Goal: Check status: Check status

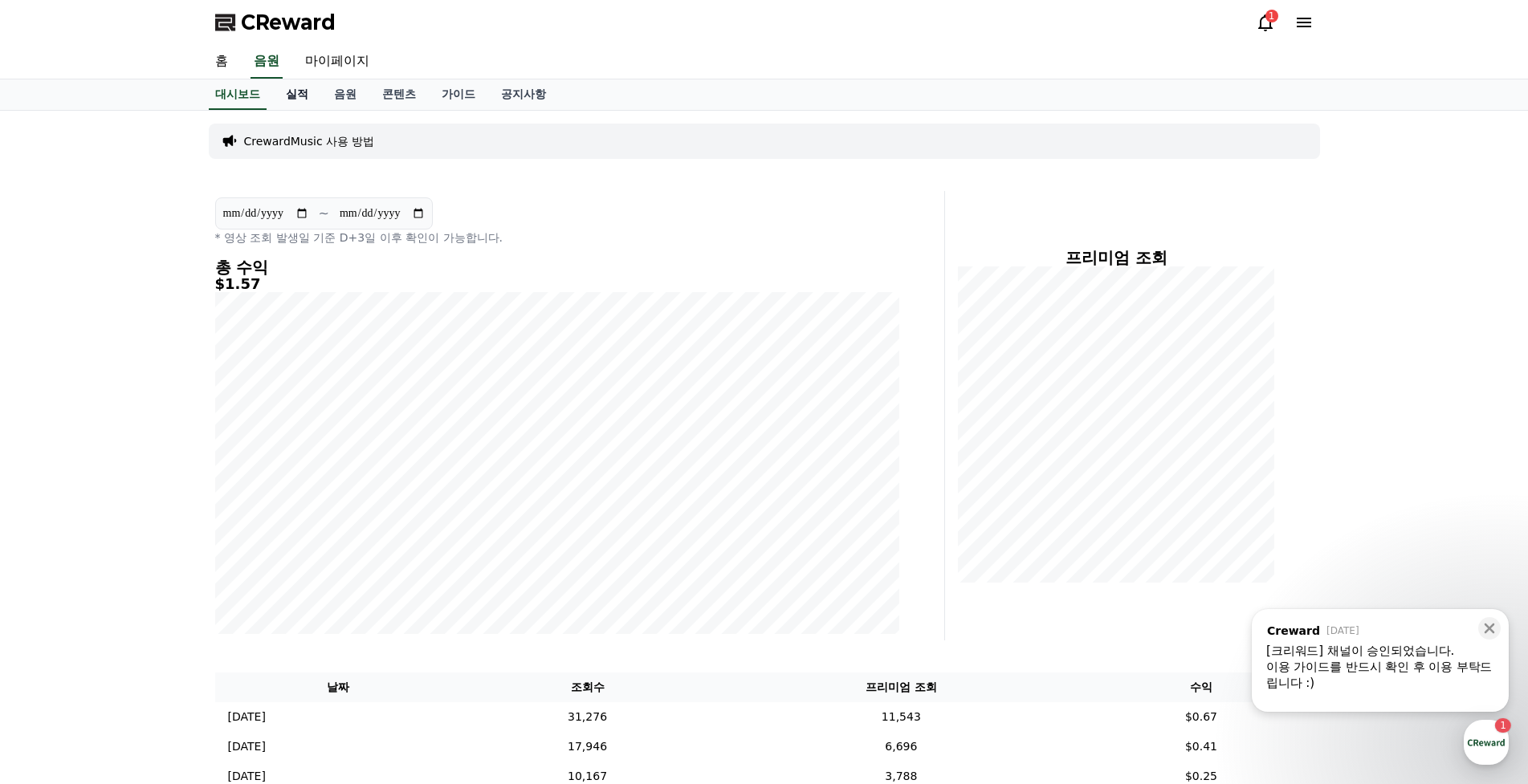
click at [302, 97] on link "실적" at bounding box center [296, 95] width 48 height 30
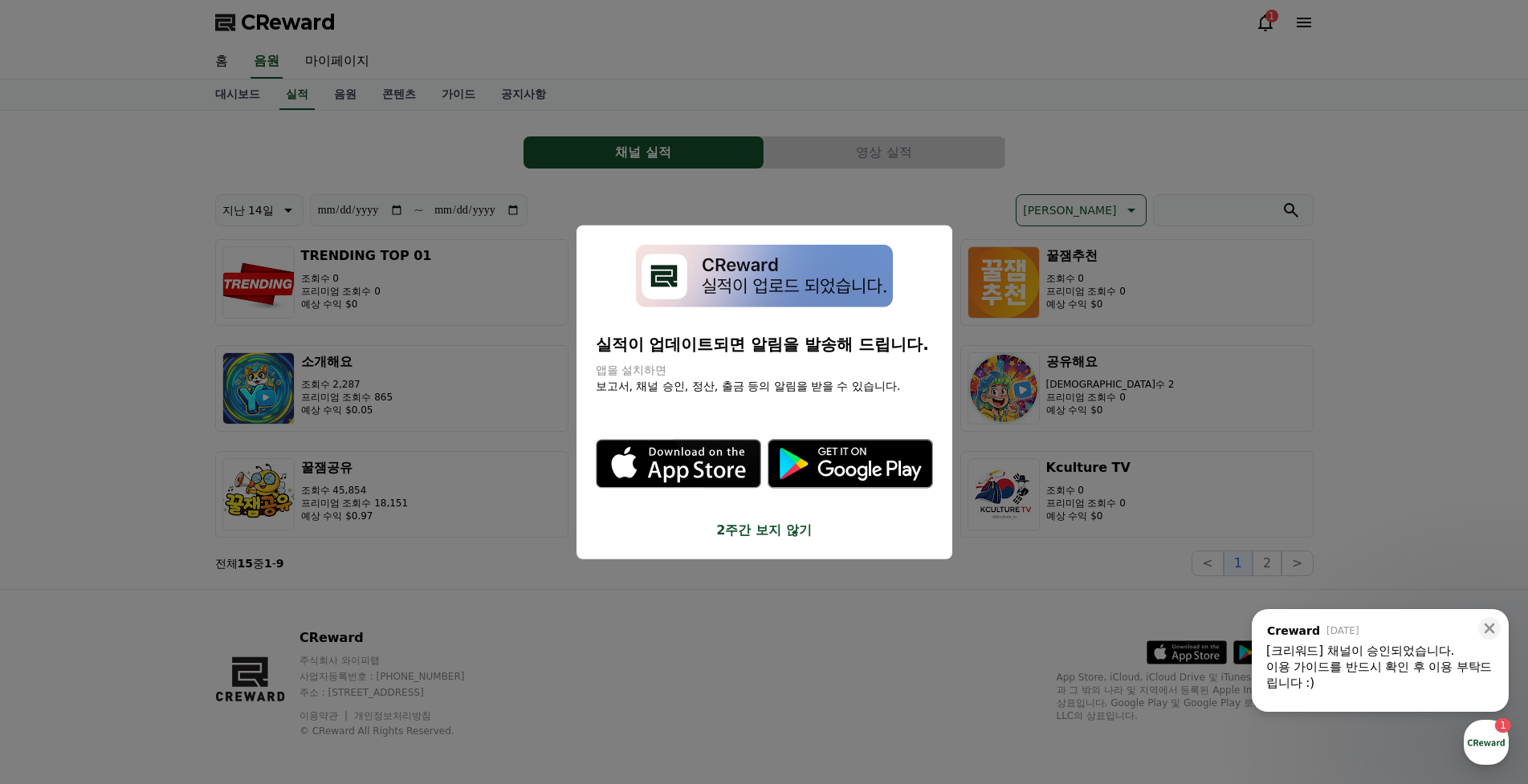
click at [777, 537] on button "2주간 보지 않기" at bounding box center [765, 531] width 338 height 19
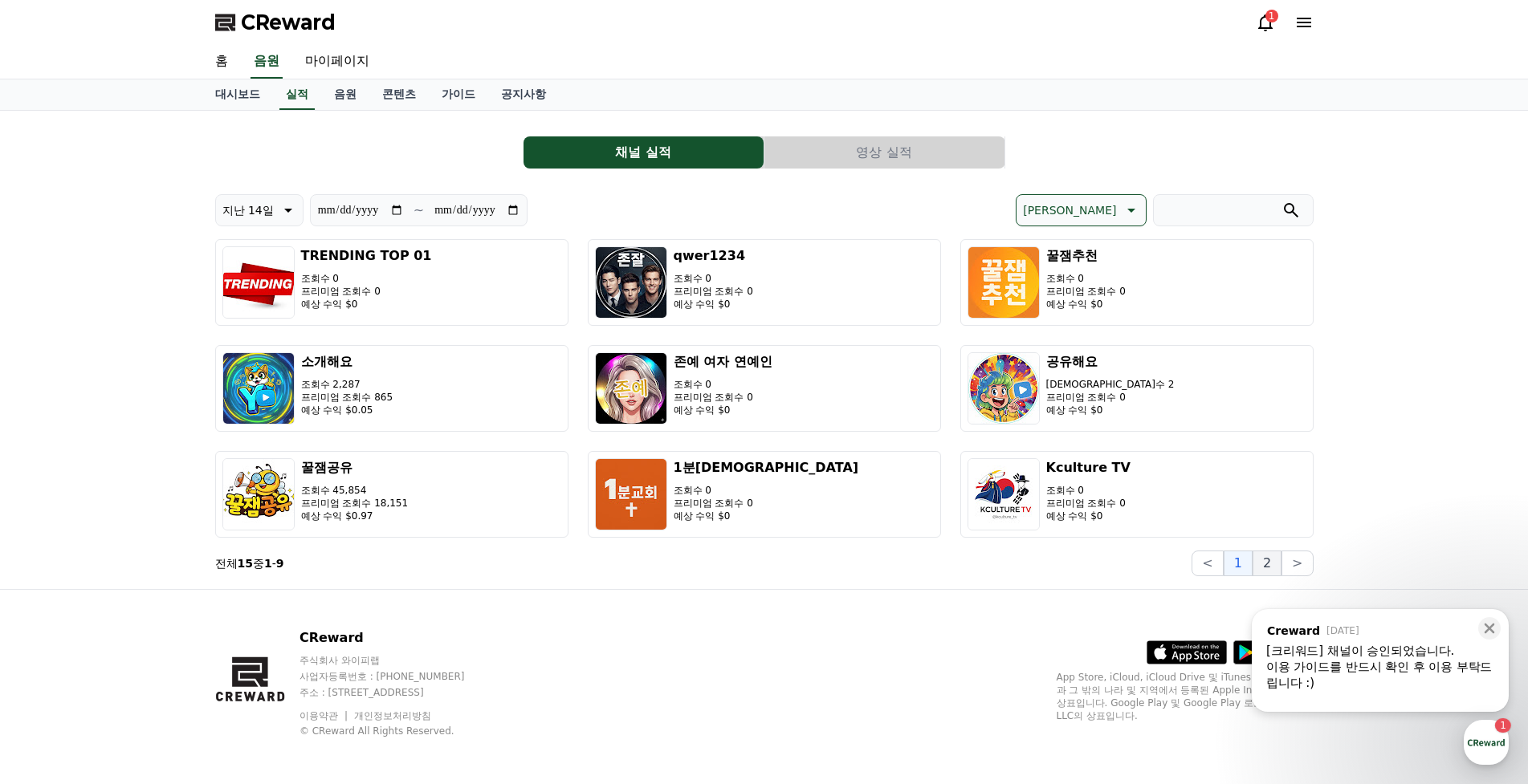
click at [1274, 570] on button "2" at bounding box center [1267, 563] width 29 height 26
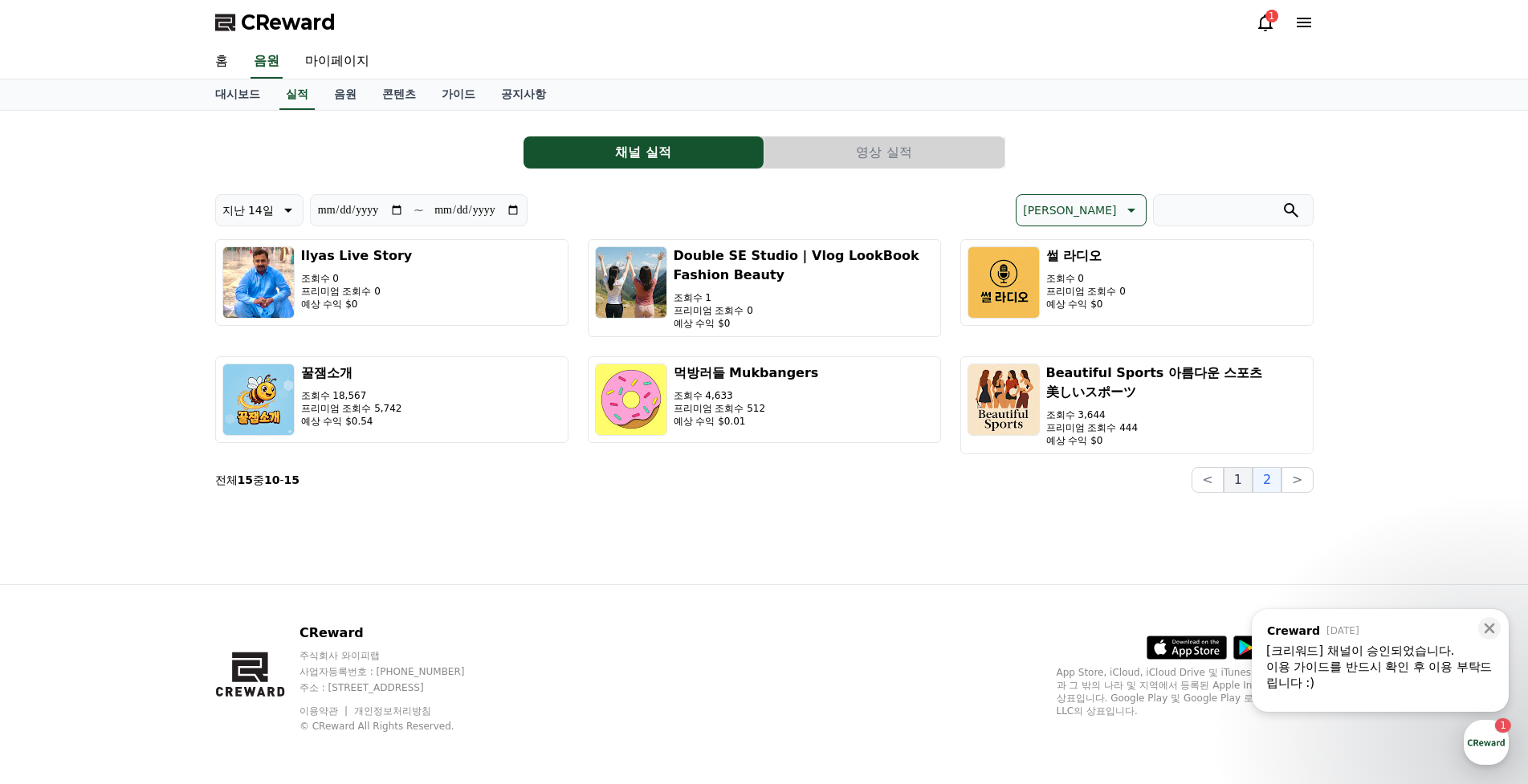
click at [1234, 487] on button "1" at bounding box center [1238, 480] width 29 height 26
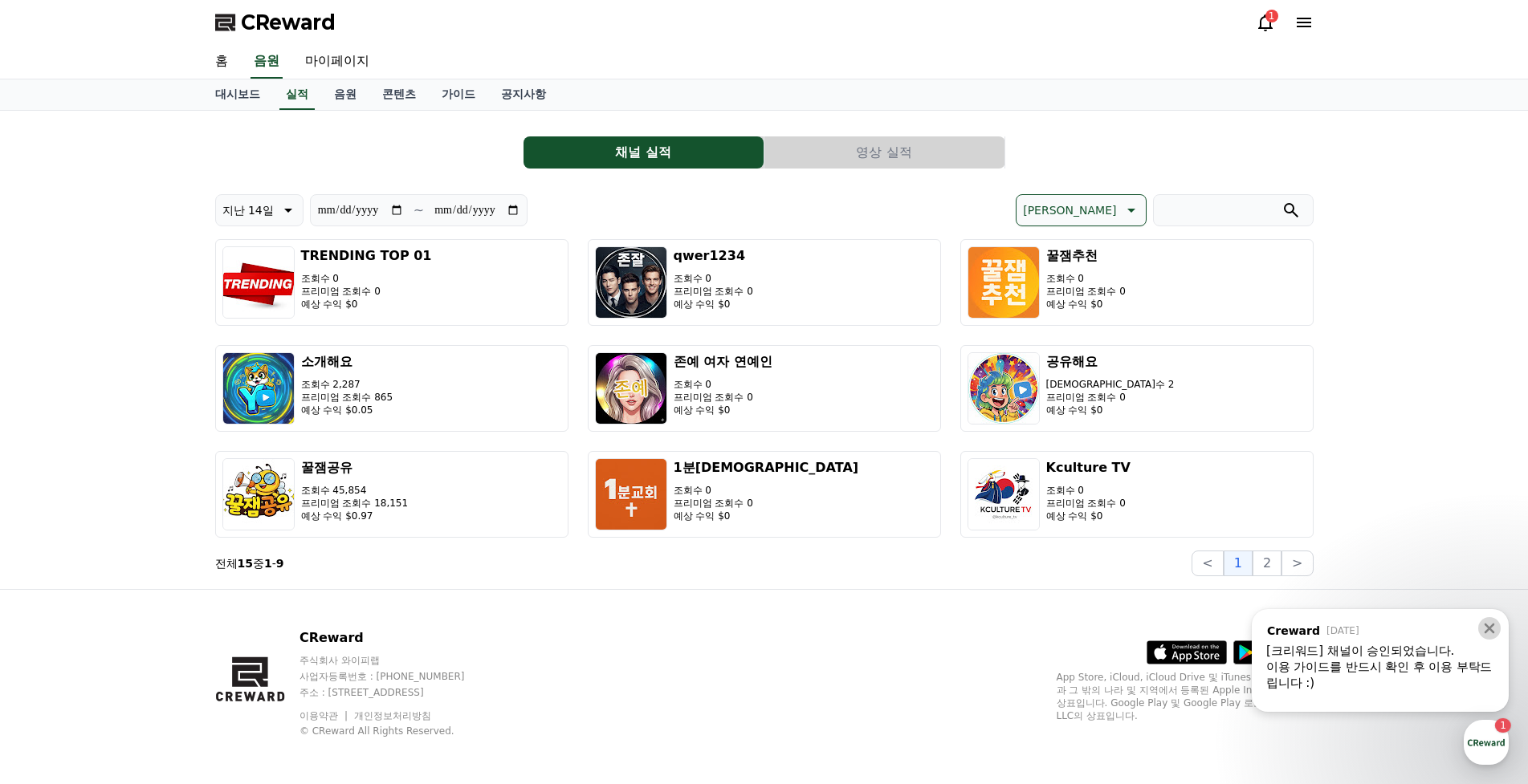
click at [1493, 637] on button at bounding box center [1489, 628] width 23 height 23
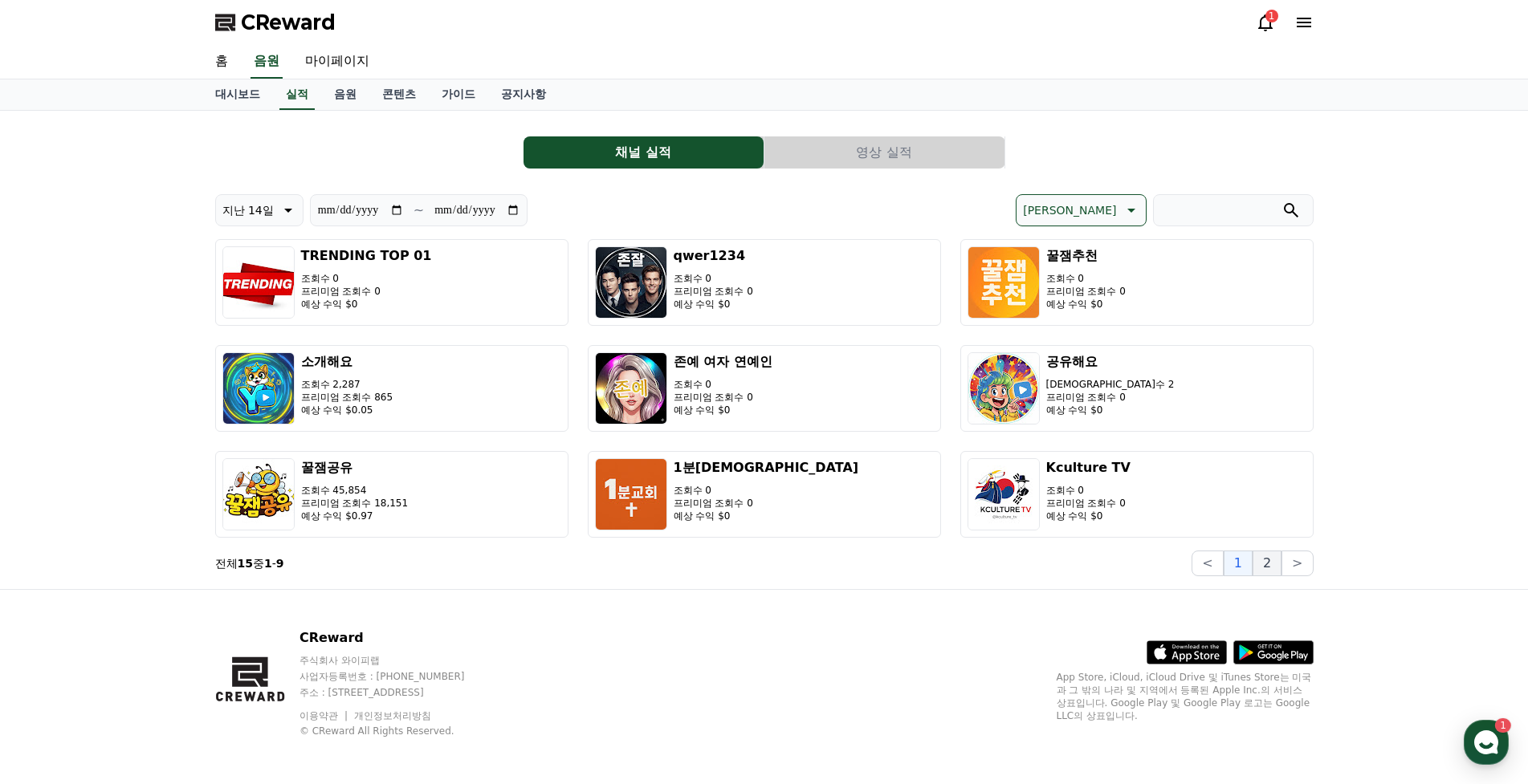
click at [1269, 564] on button "2" at bounding box center [1267, 563] width 29 height 26
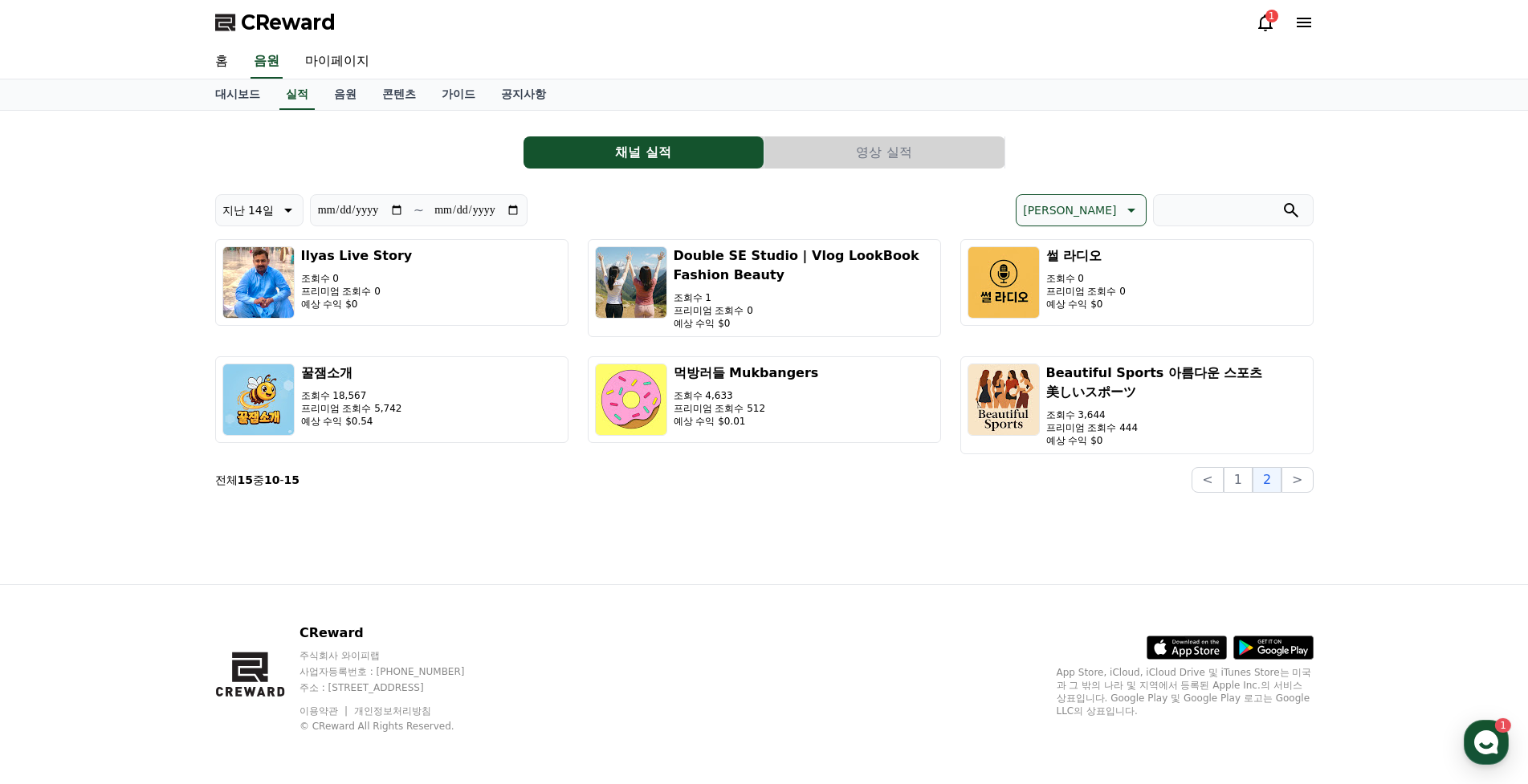
click at [890, 169] on div "**********" at bounding box center [764, 308] width 1098 height 369
click at [905, 156] on button "영상 실적" at bounding box center [884, 153] width 240 height 32
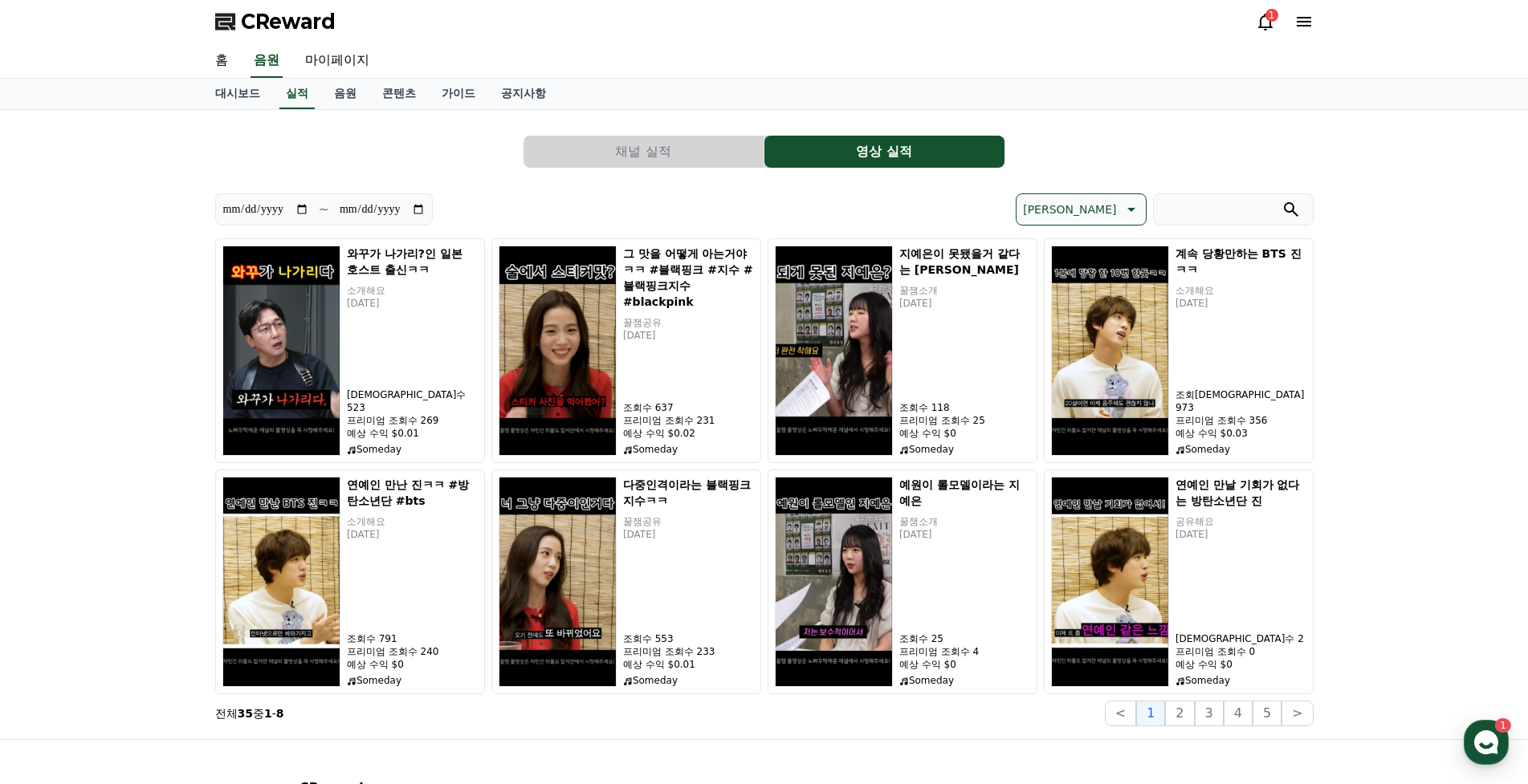
scroll to position [81, 0]
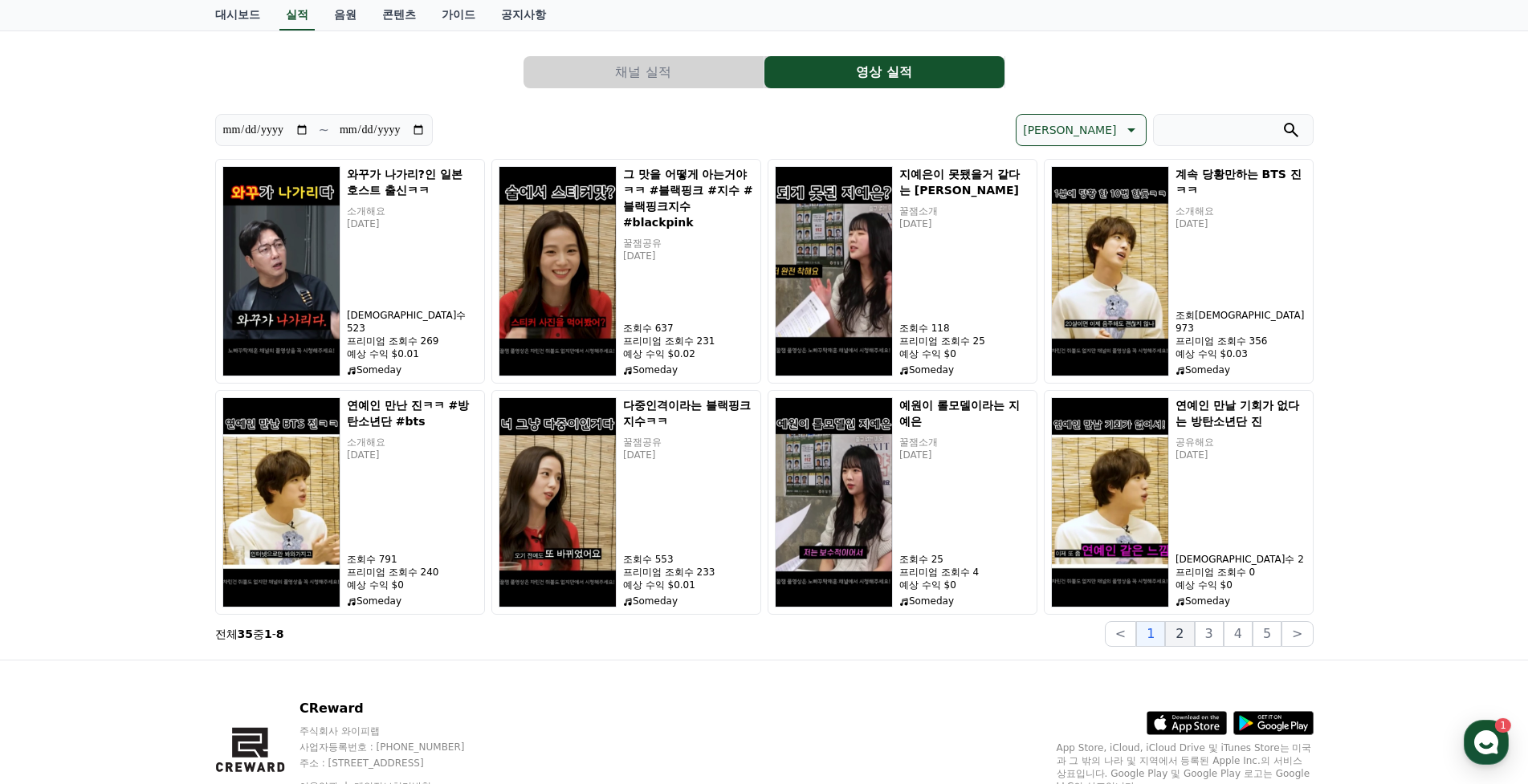
click at [1175, 638] on button "2" at bounding box center [1179, 634] width 29 height 26
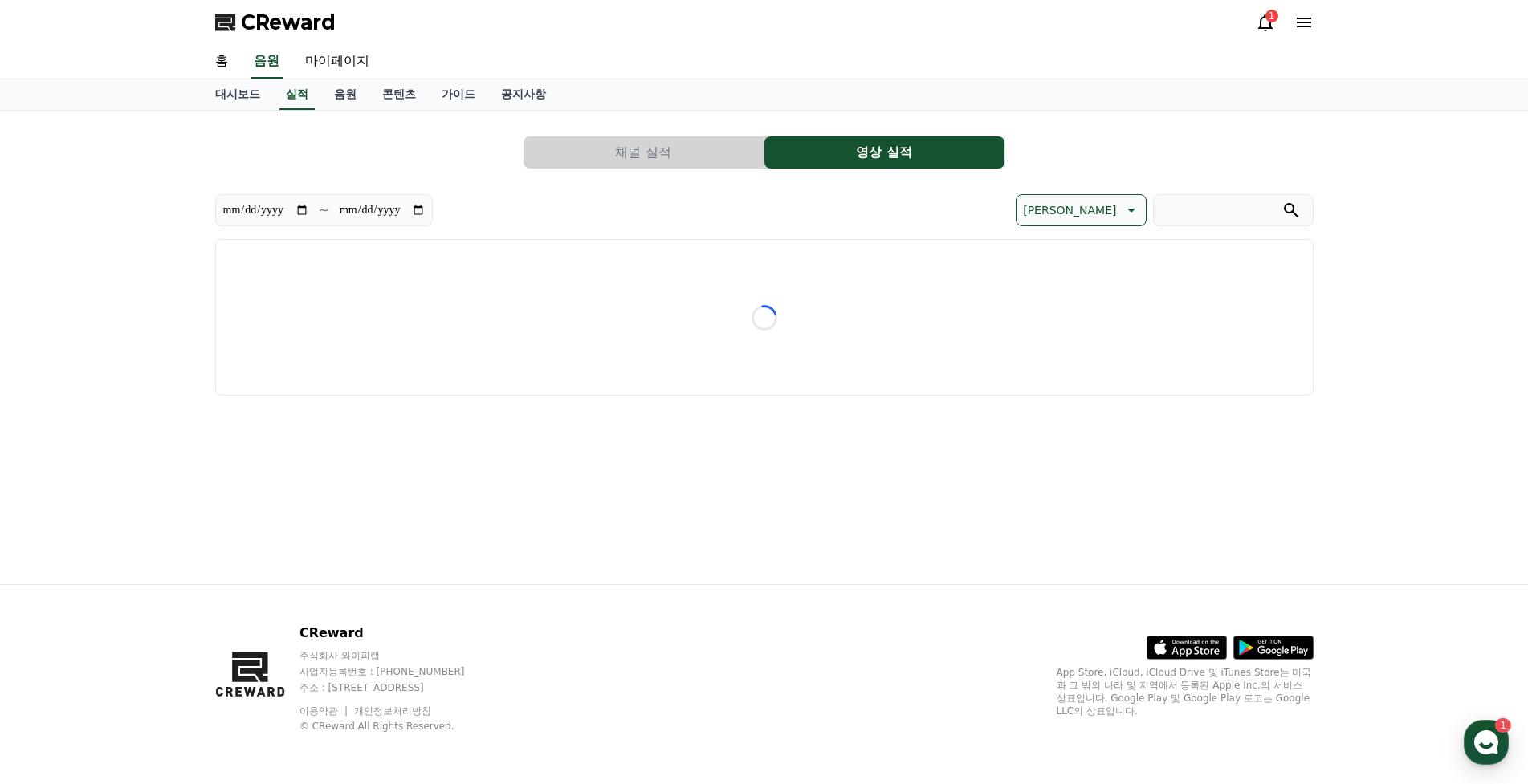
scroll to position [0, 0]
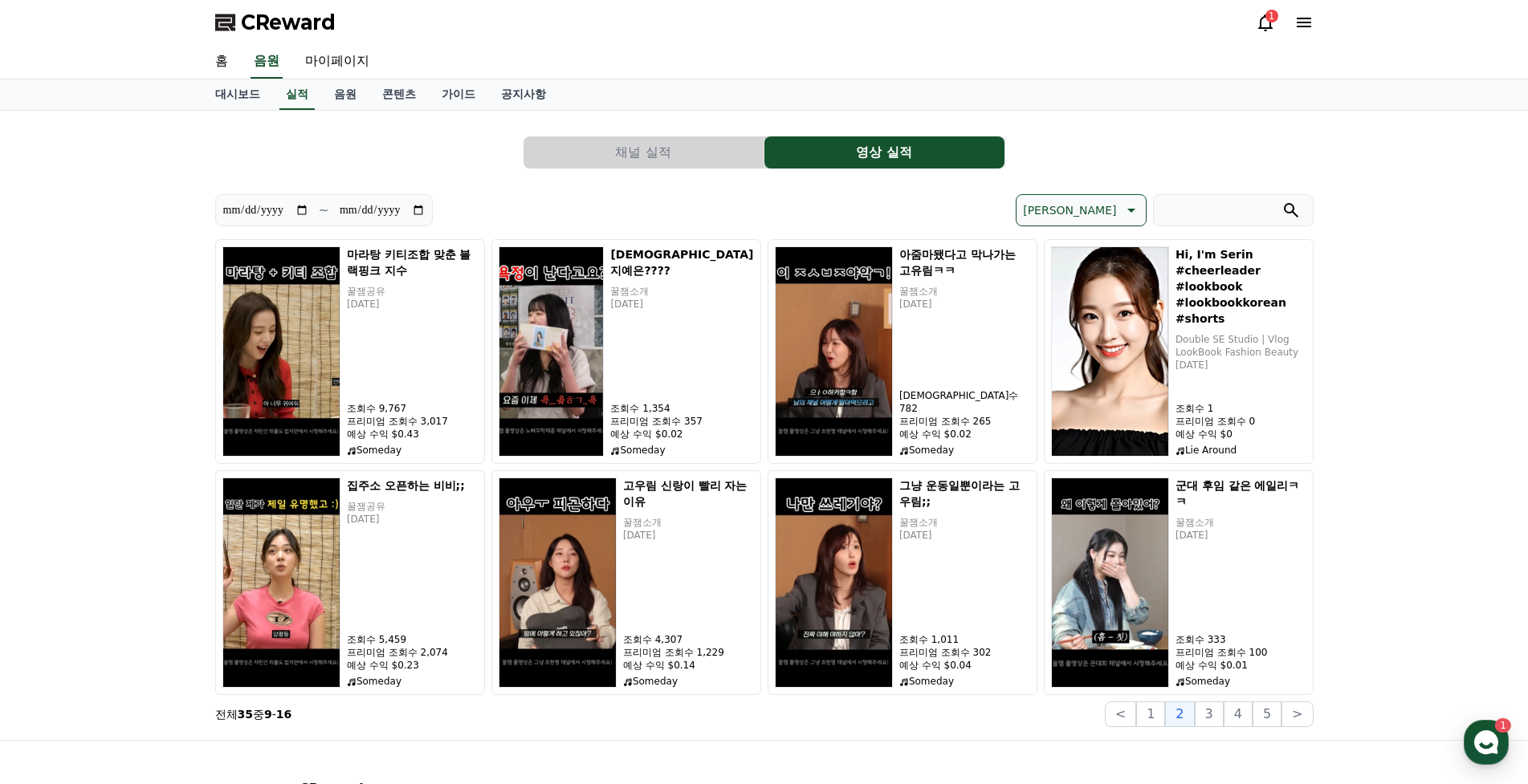
click at [693, 155] on button "채널 실적" at bounding box center [643, 153] width 240 height 32
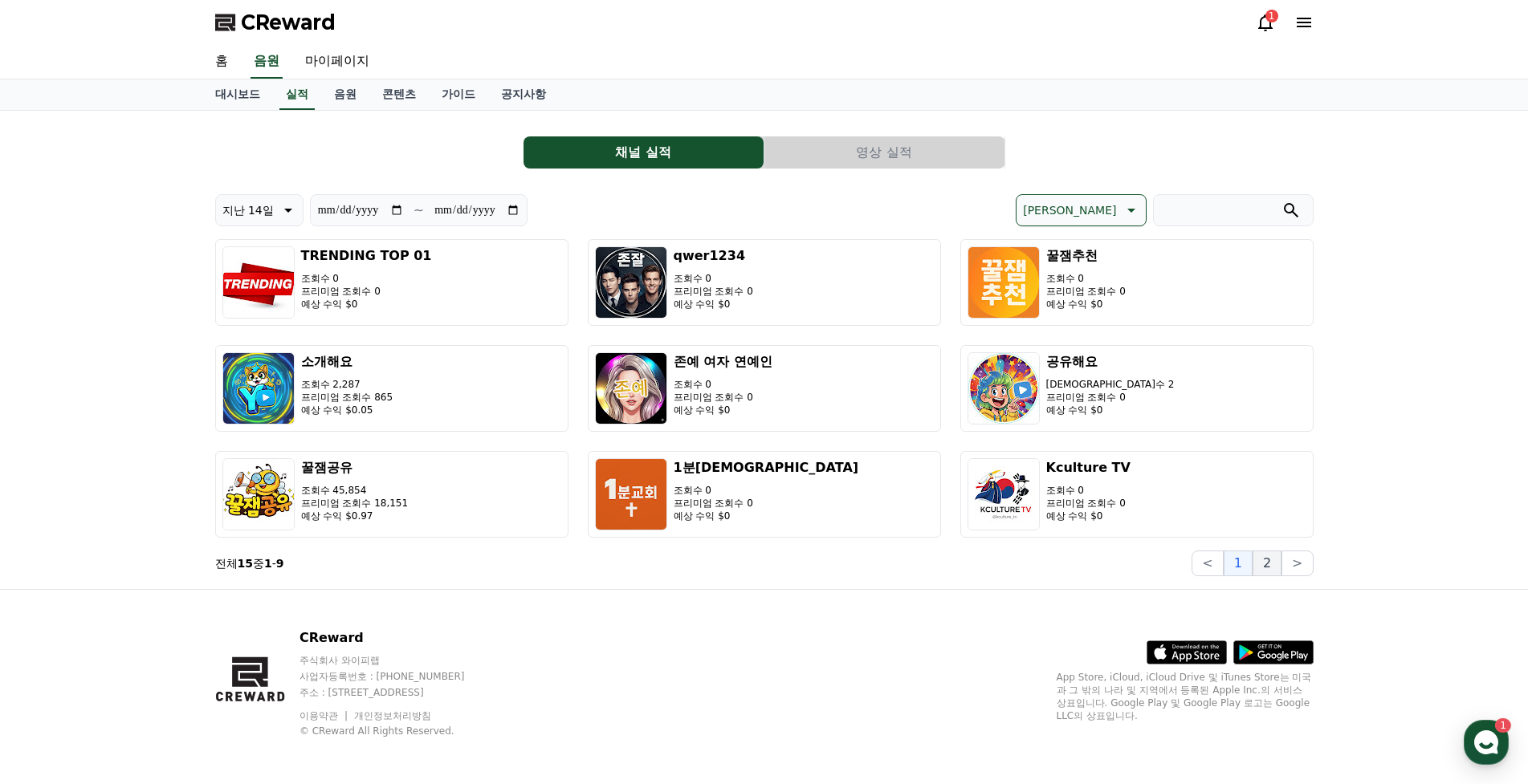
click at [1262, 569] on button "2" at bounding box center [1267, 563] width 29 height 26
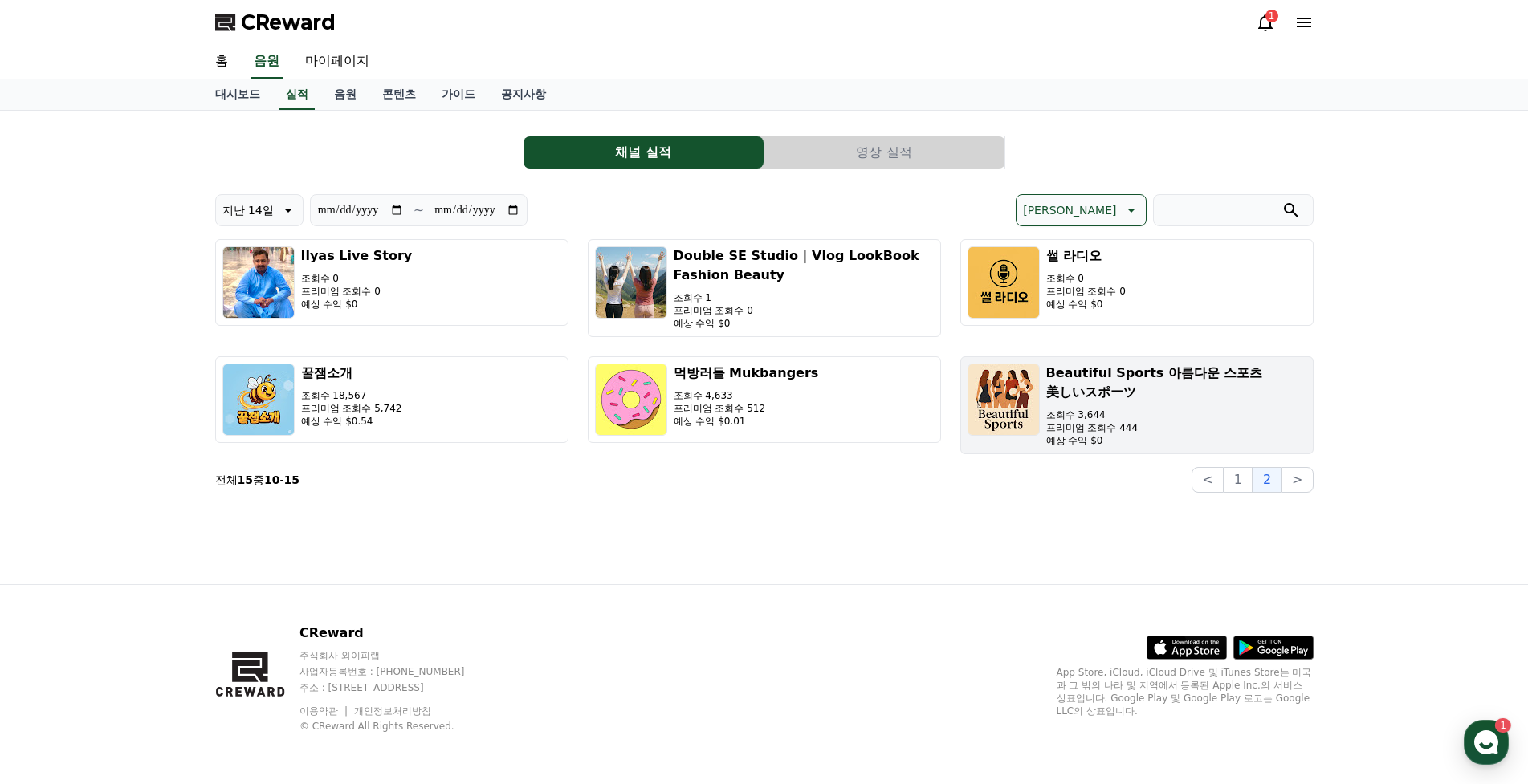
click at [1076, 377] on h3 "Beautiful Sports 아름다운 스포츠 美しいスポーツ" at bounding box center [1176, 383] width 260 height 39
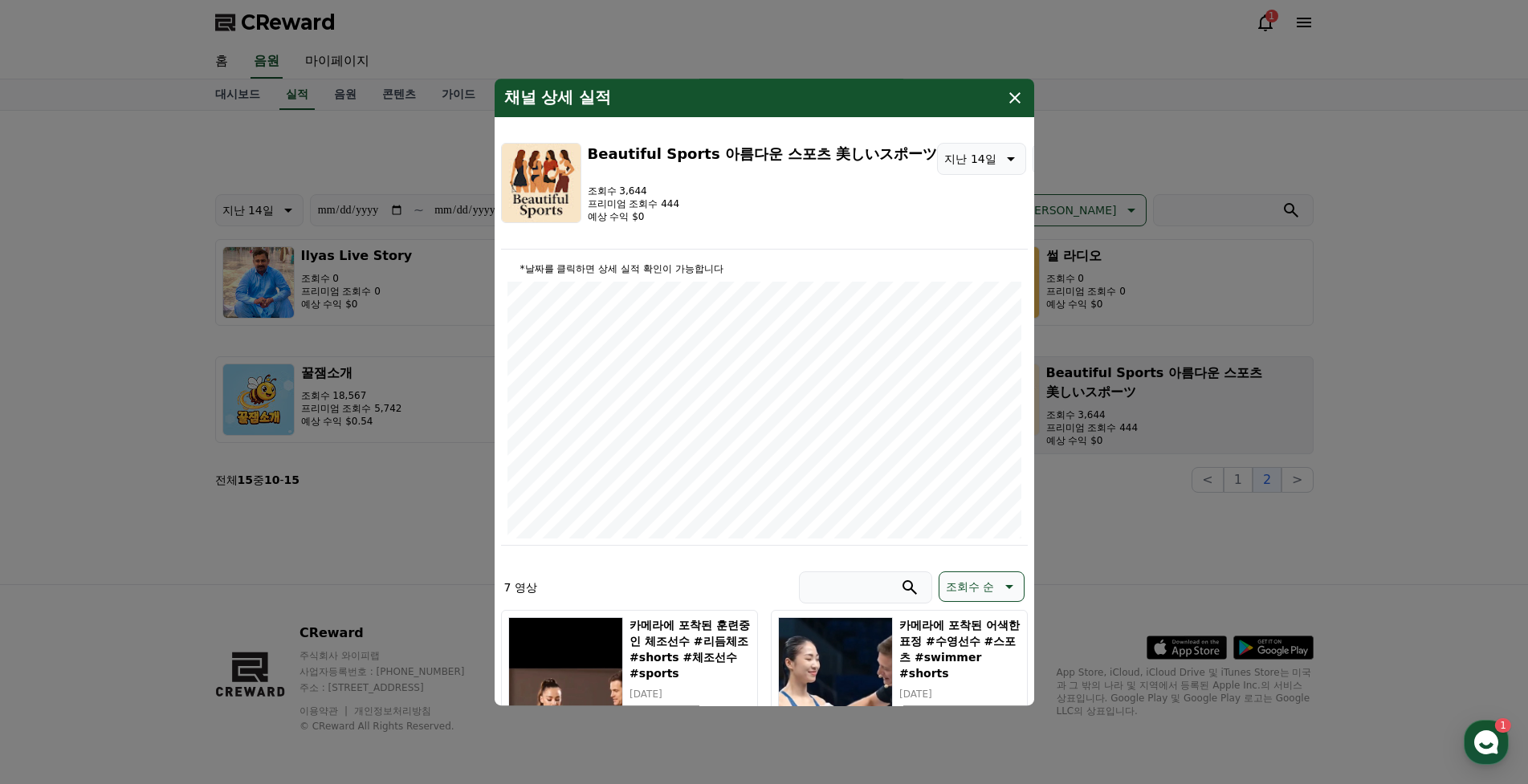
click at [1143, 442] on button "close modal" at bounding box center [764, 392] width 1528 height 784
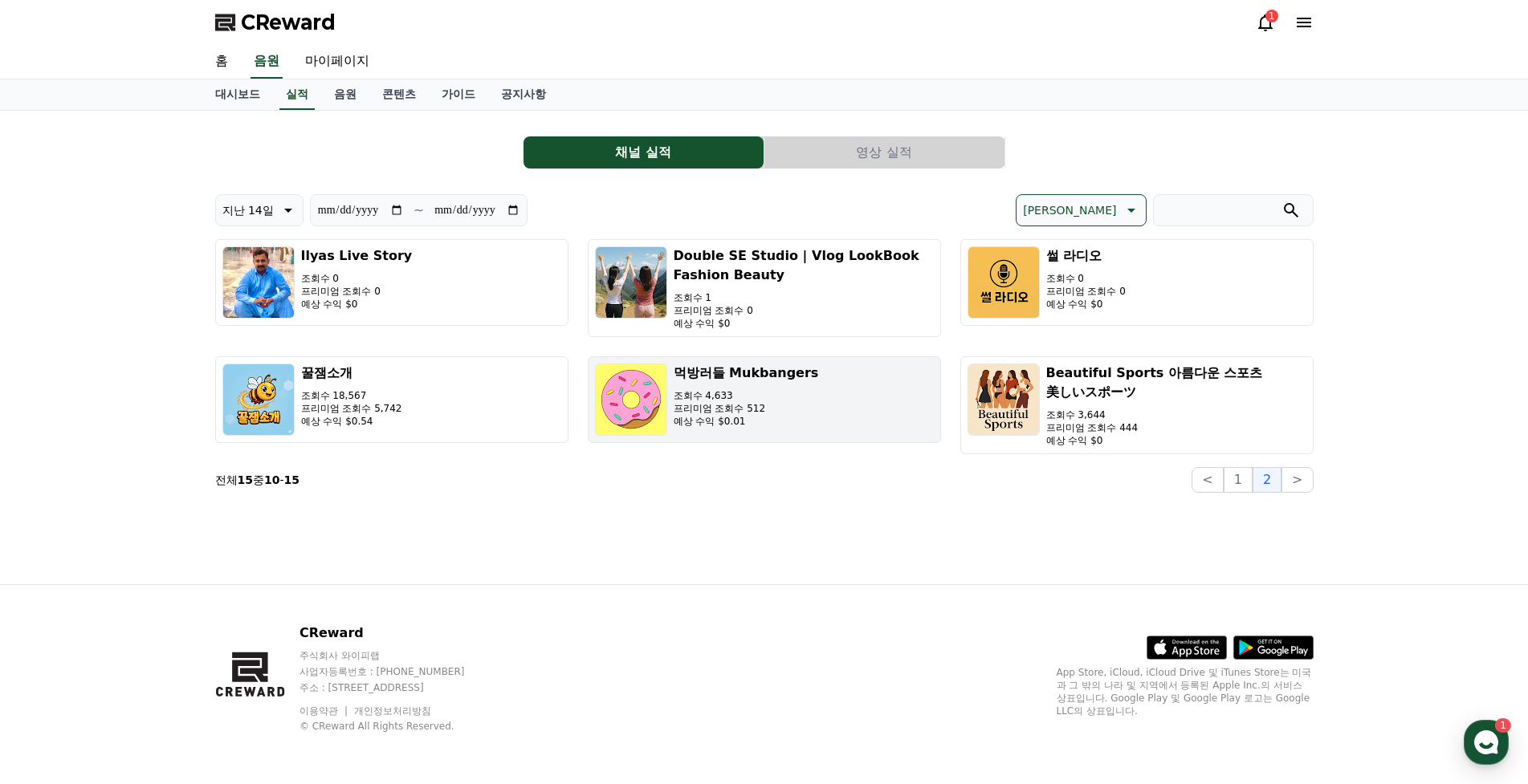
click at [810, 395] on button "먹방러들 Mukbangers 조회수 4,633 프리미엄 조회수 512 예상 수익 $0.01" at bounding box center [764, 400] width 353 height 86
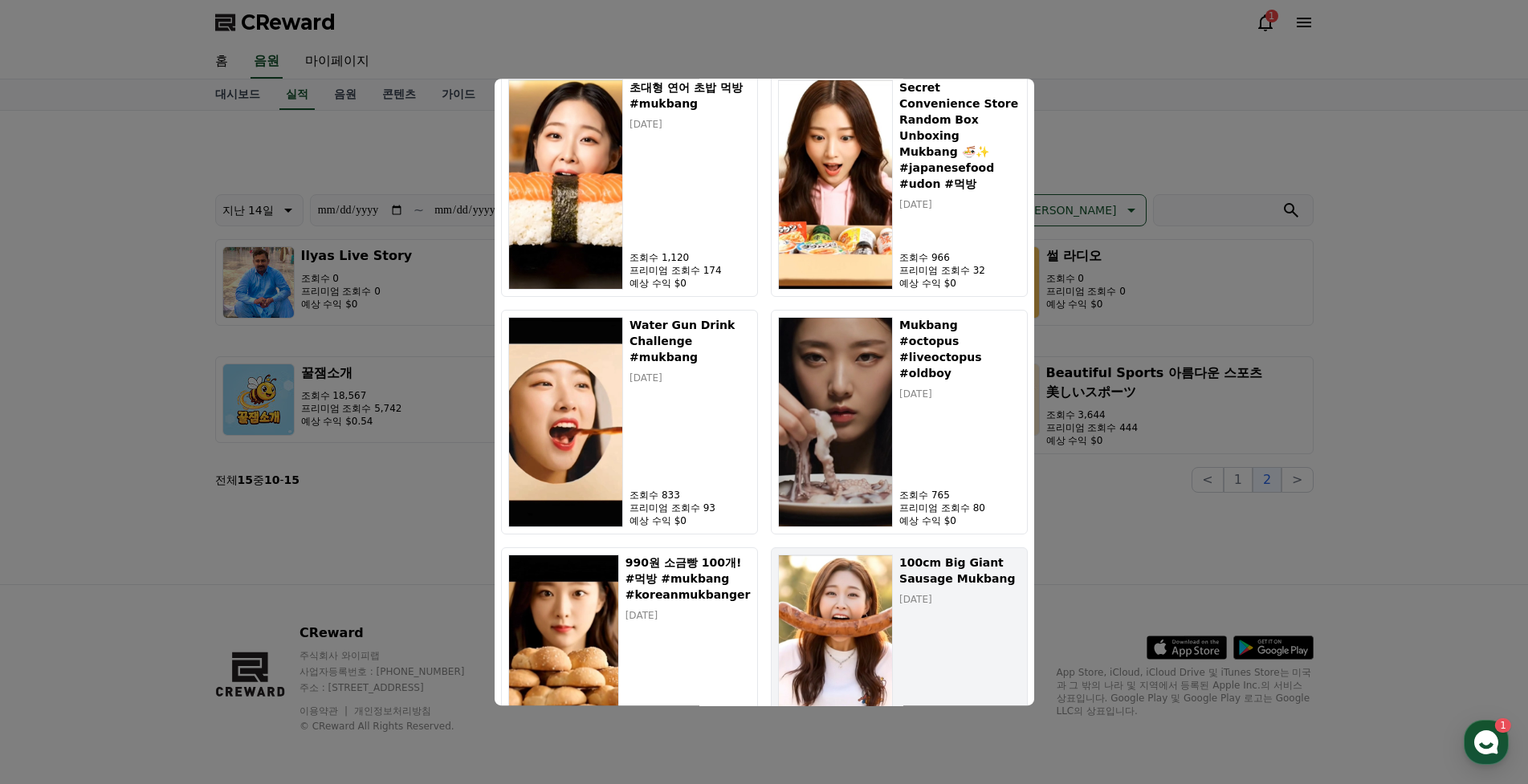
scroll to position [337, 0]
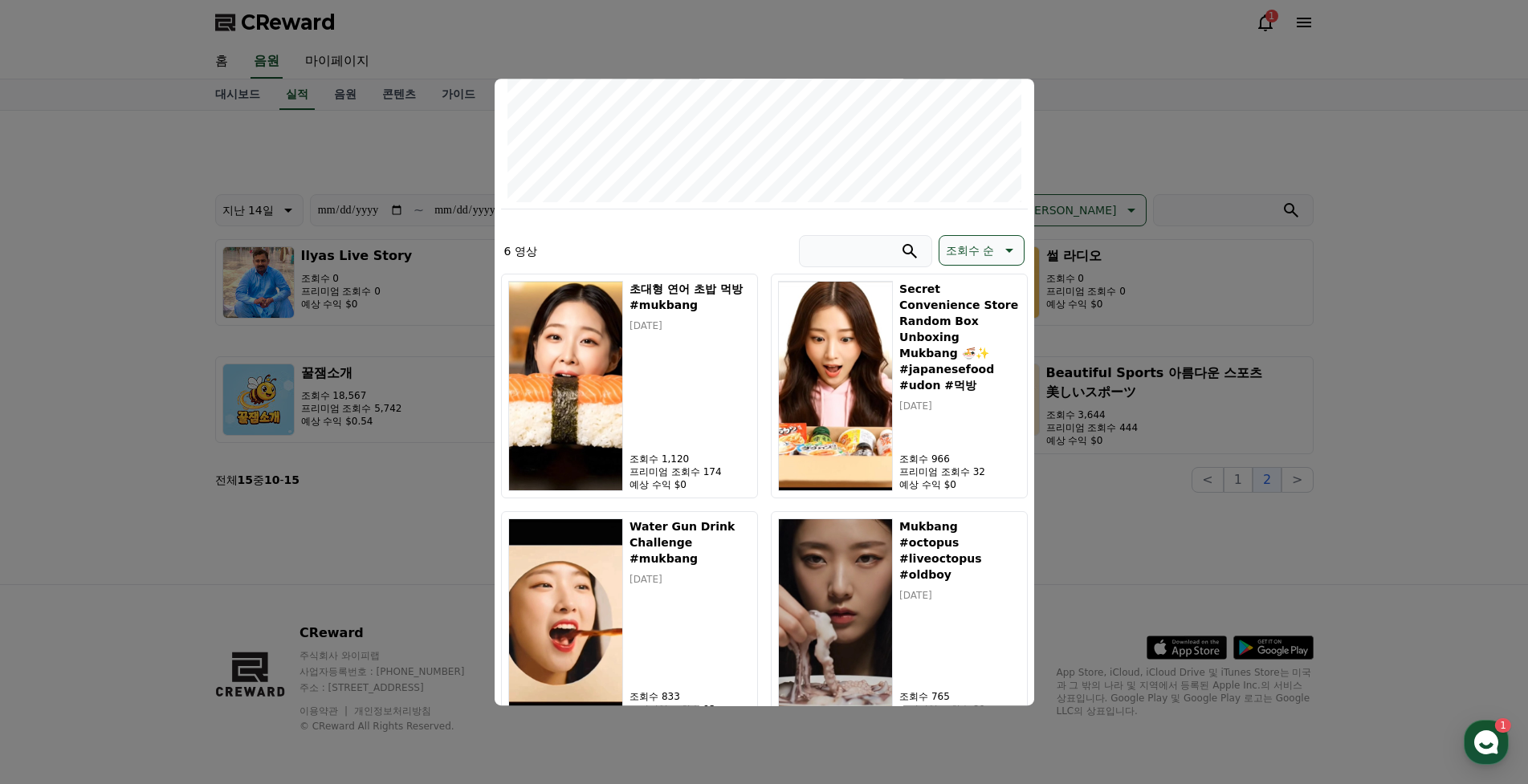
click at [990, 258] on p "조회수 순" at bounding box center [969, 250] width 48 height 23
click at [995, 300] on button "[PERSON_NAME]" at bounding box center [992, 292] width 106 height 35
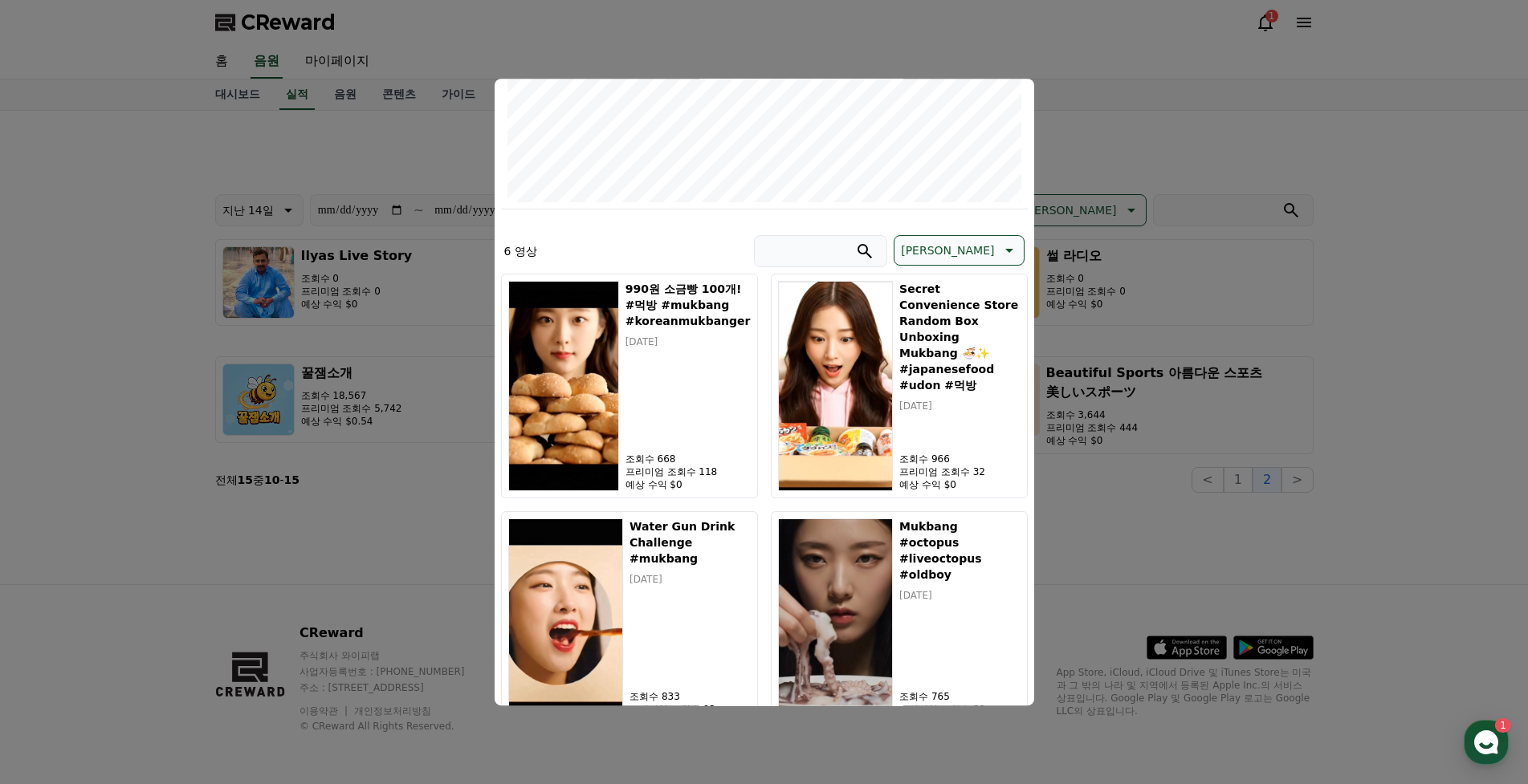
click at [1348, 461] on button "close modal" at bounding box center [764, 392] width 1528 height 784
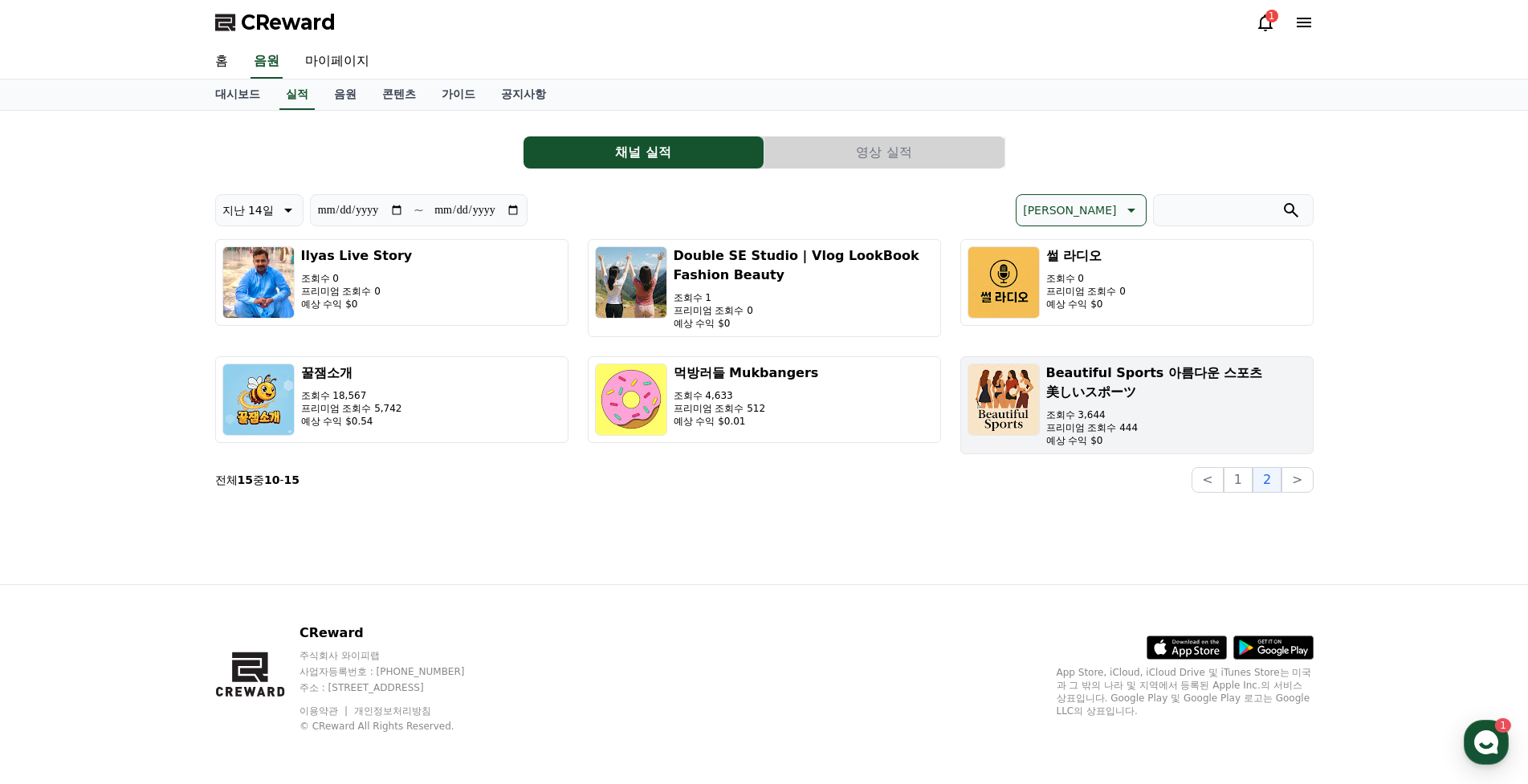
click at [1173, 408] on div "Beautiful Sports 아름다운 스포츠 美しいスポーツ 조회수 3,644 프리미엄 조회수 444 예상 수익 $0" at bounding box center [1176, 405] width 260 height 83
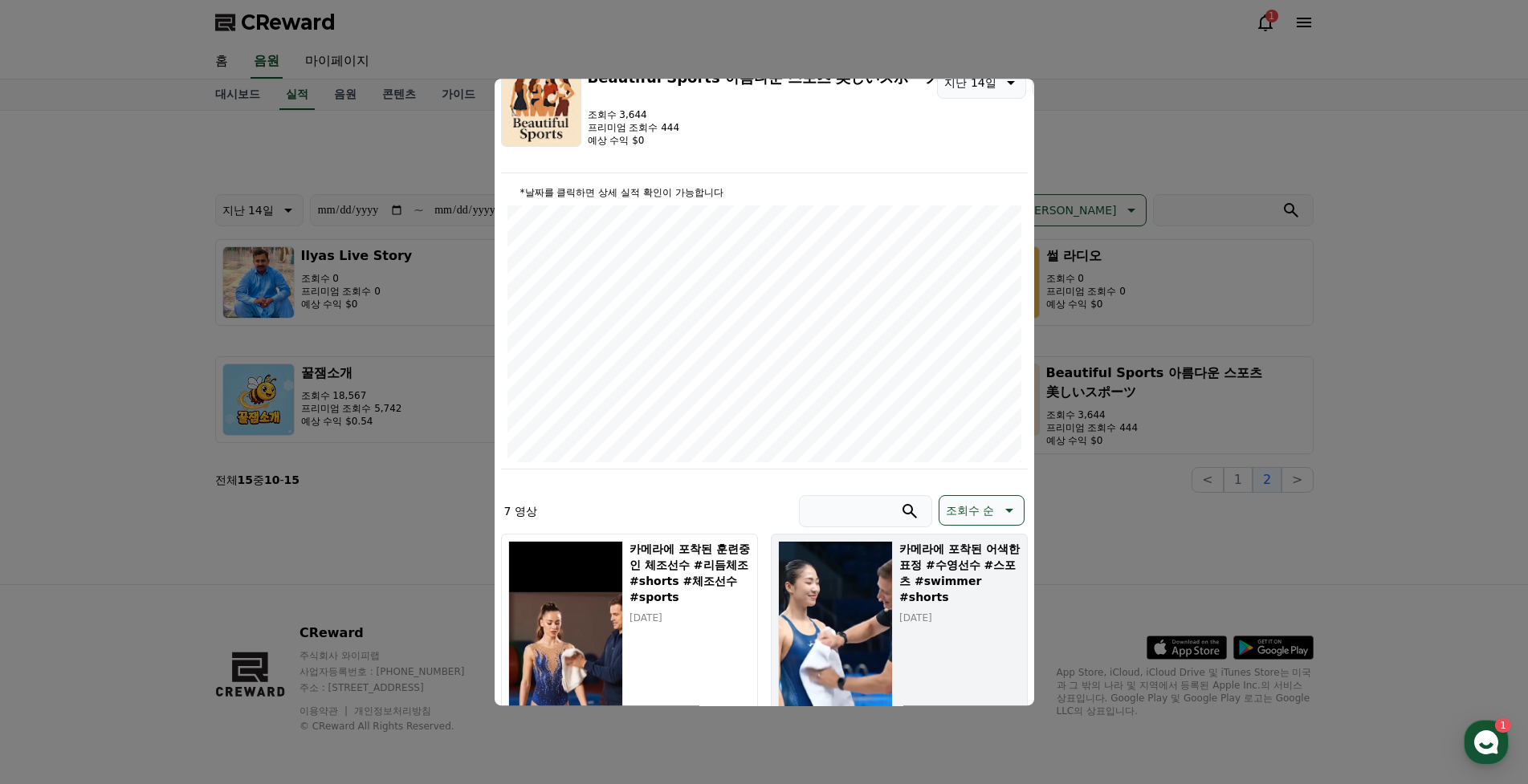
scroll to position [160, 0]
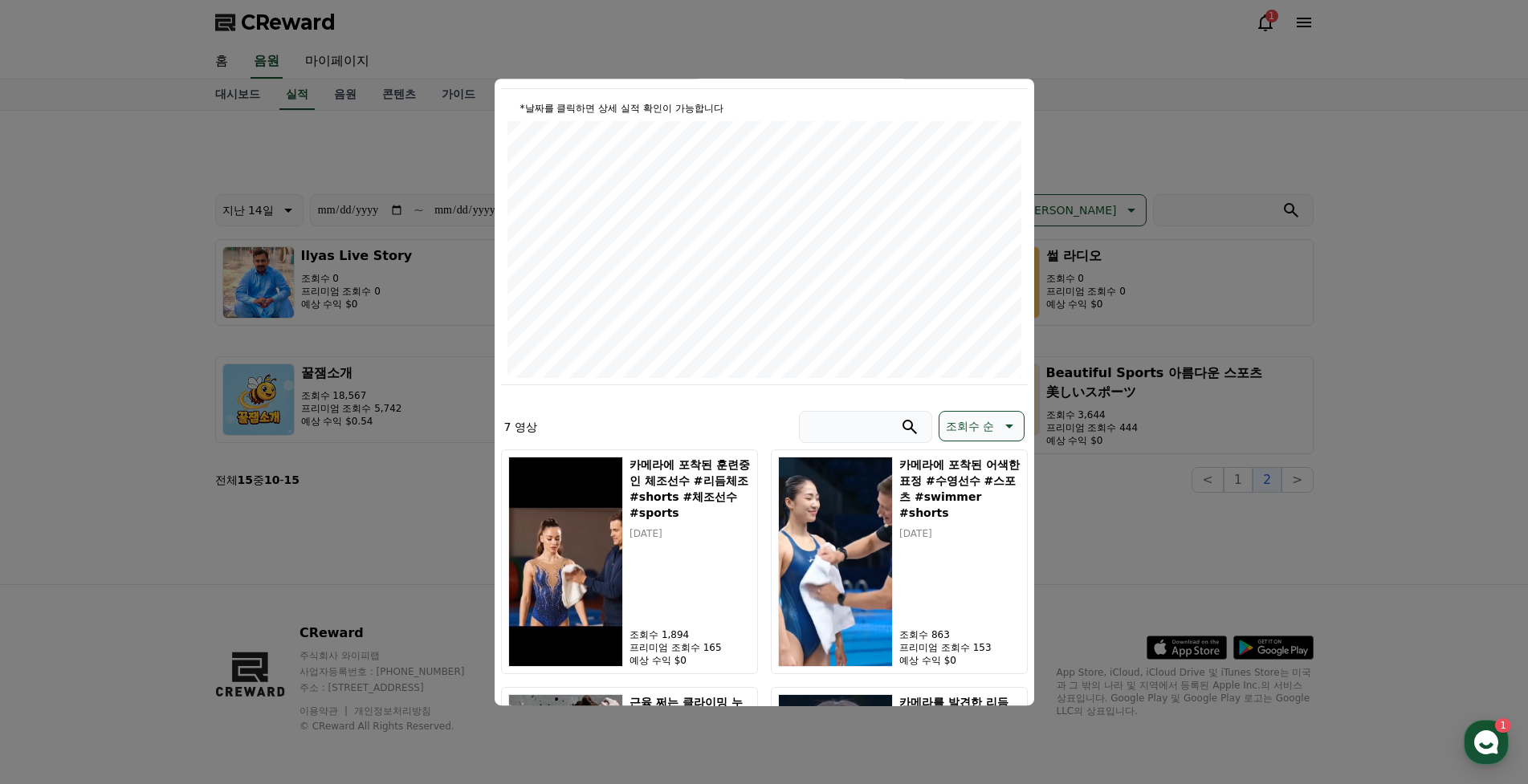
click at [988, 437] on p "조회수 순" at bounding box center [969, 426] width 48 height 23
click at [986, 470] on button "[PERSON_NAME]" at bounding box center [992, 468] width 106 height 35
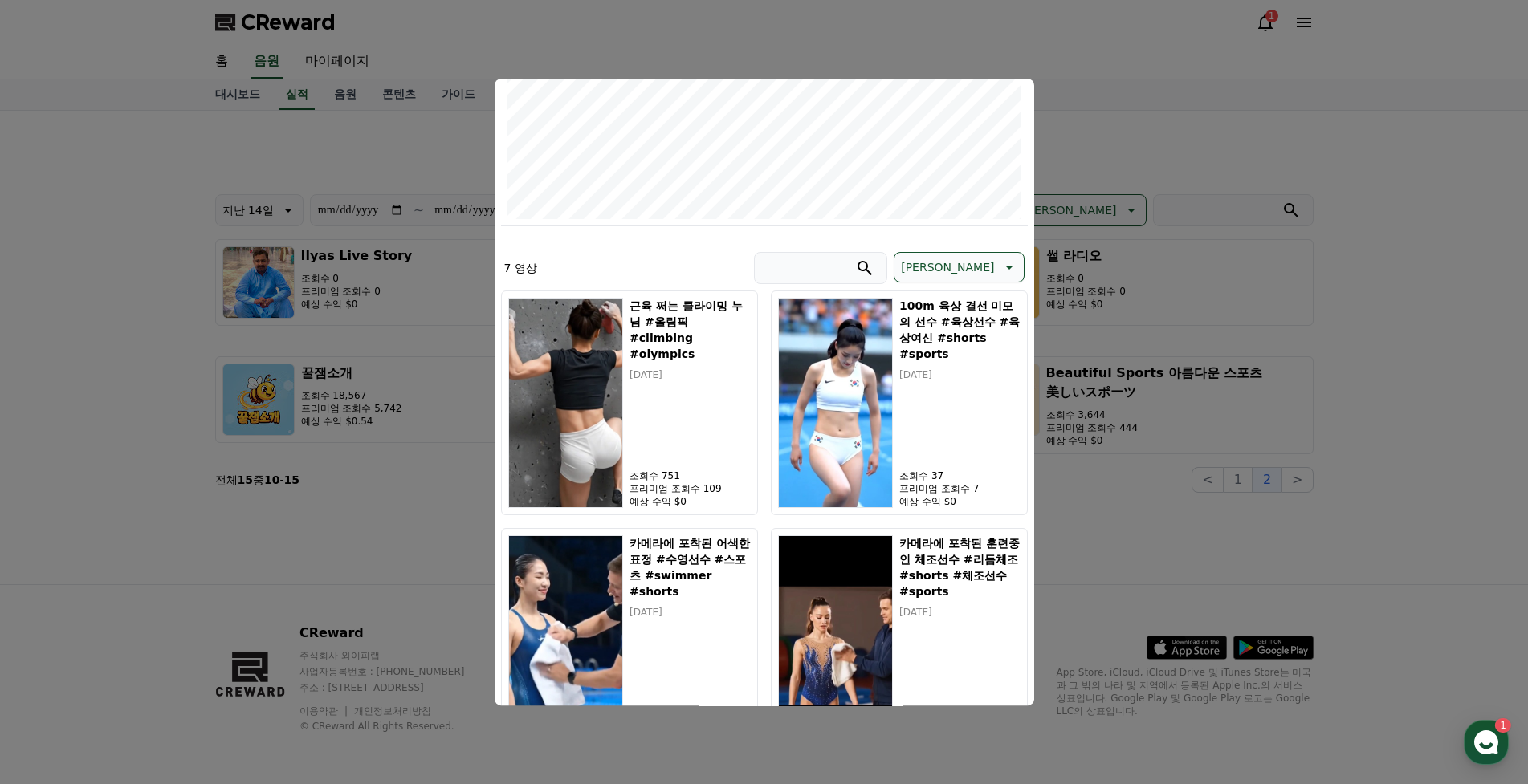
scroll to position [321, 0]
click at [1395, 440] on button "close modal" at bounding box center [764, 392] width 1528 height 784
